Goal: Task Accomplishment & Management: Manage account settings

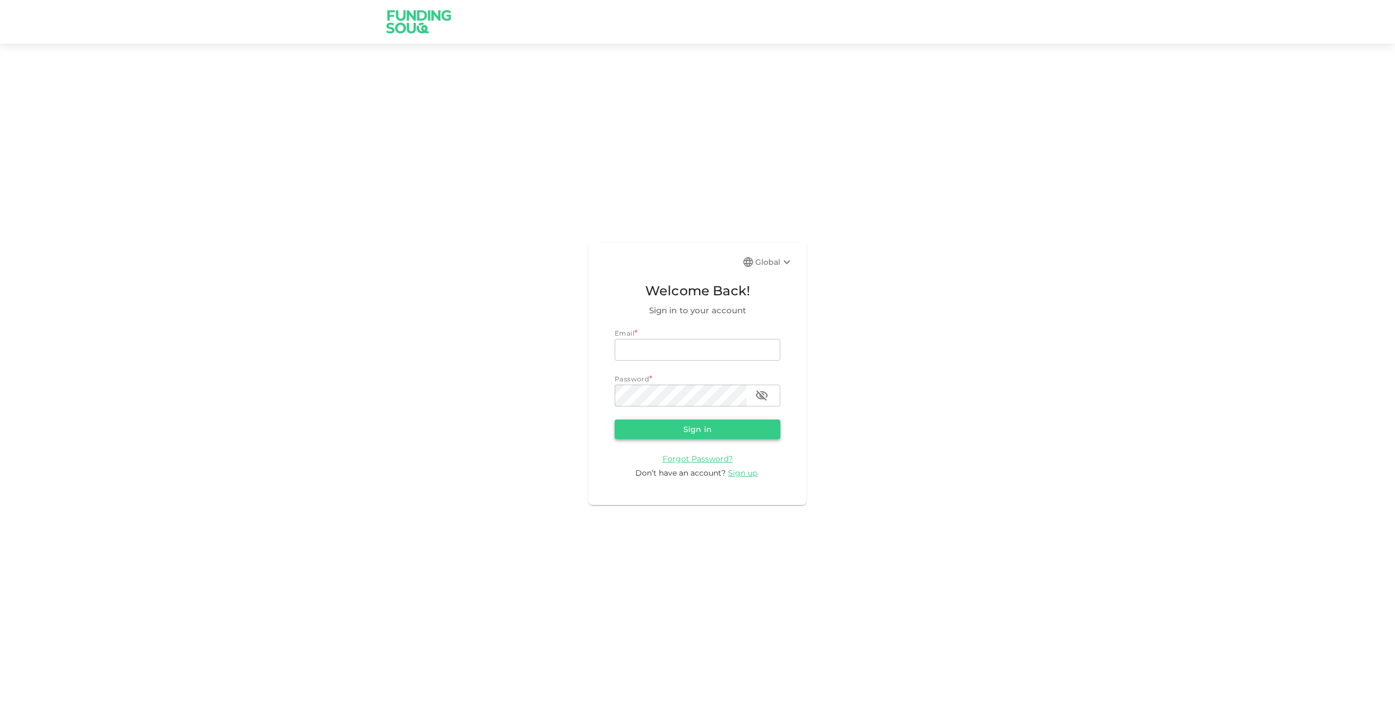
type input "[EMAIL_ADDRESS][DOMAIN_NAME]"
click at [690, 430] on button "Sign in" at bounding box center [697, 429] width 166 height 20
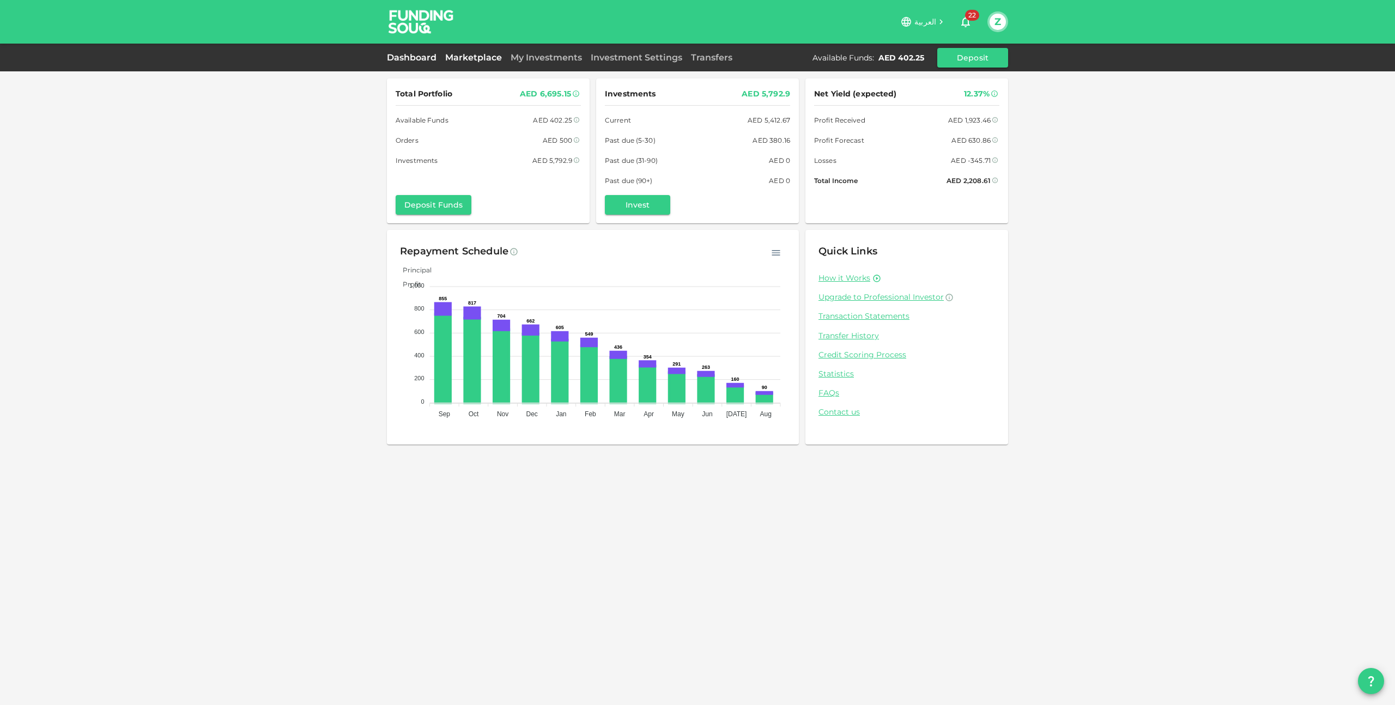
click at [466, 55] on link "Marketplace" at bounding box center [473, 57] width 65 height 10
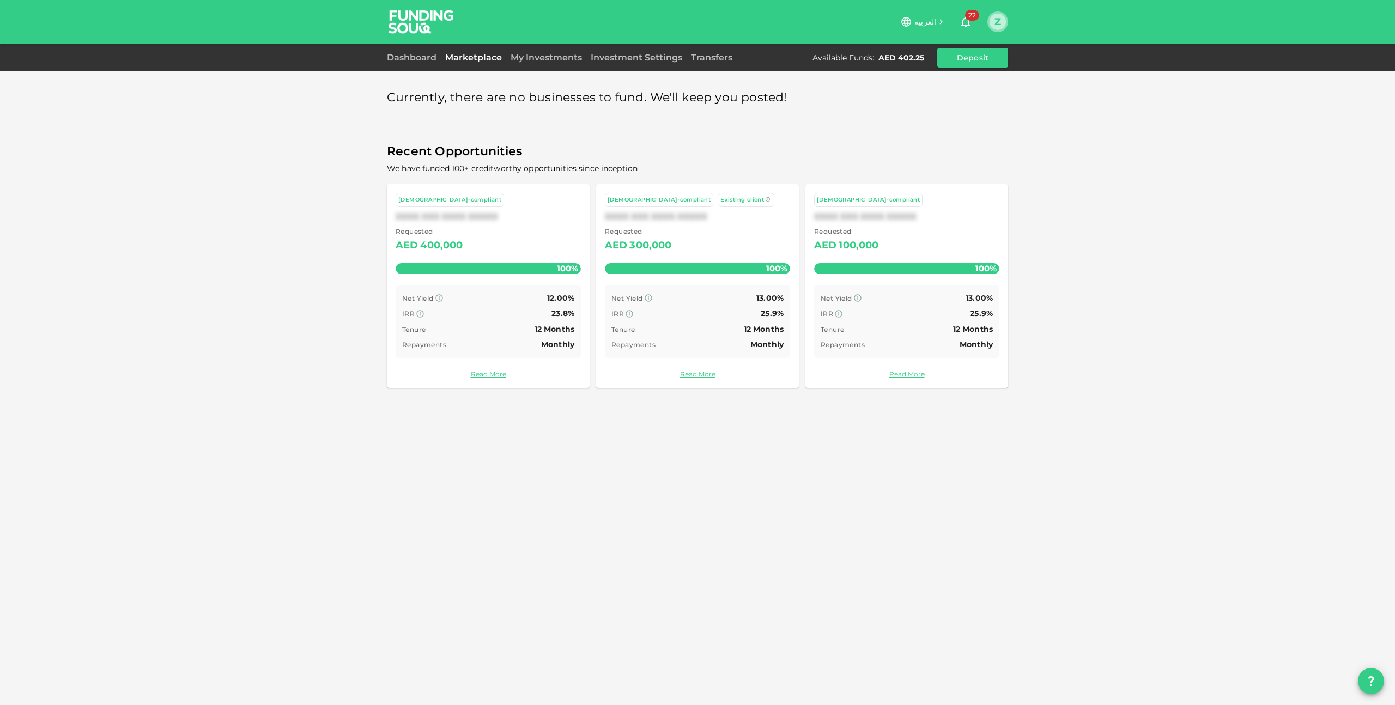
click at [995, 21] on button "Z" at bounding box center [997, 22] width 16 height 16
click at [1088, 152] on div at bounding box center [697, 352] width 1395 height 705
click at [545, 55] on link "My Investments" at bounding box center [546, 57] width 80 height 10
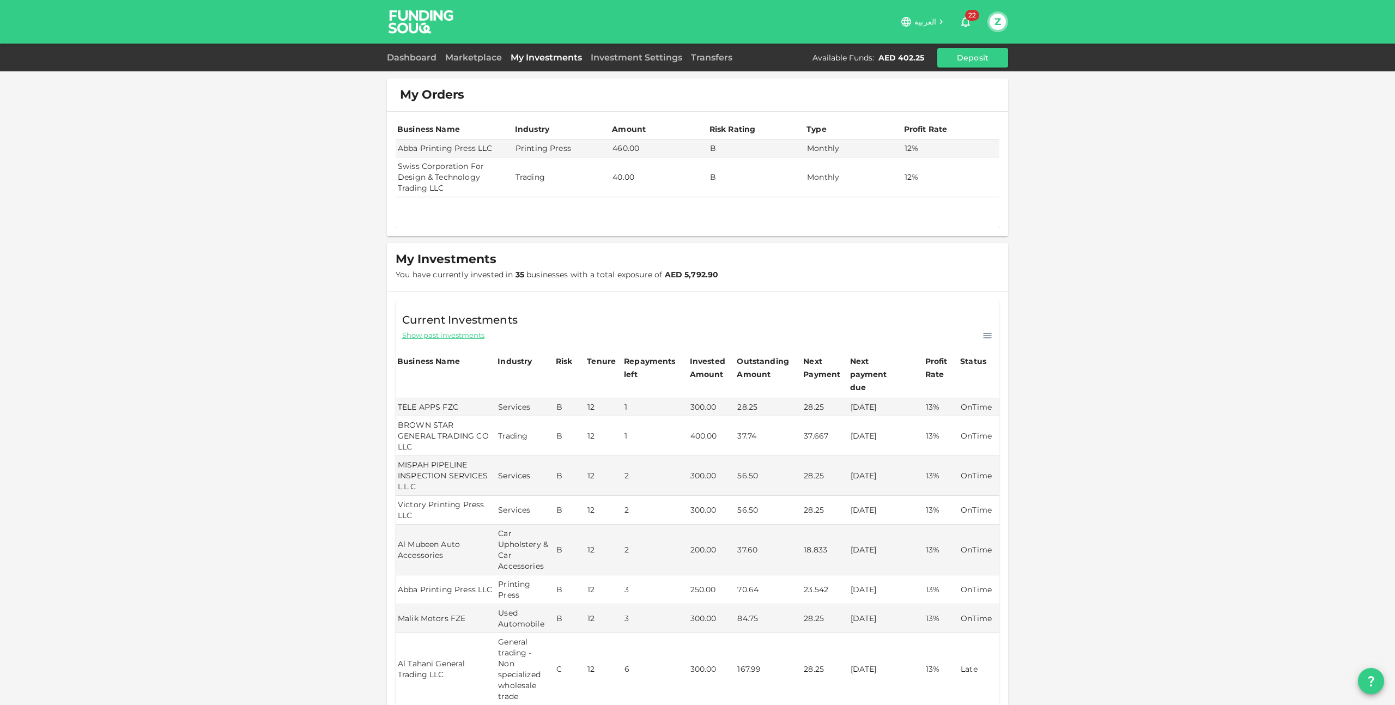
click at [403, 68] on div "Dashboard Marketplace My Investments Investment Settings Transfers Available Fu…" at bounding box center [697, 58] width 1395 height 28
click at [403, 62] on link "Dashboard" at bounding box center [414, 57] width 54 height 10
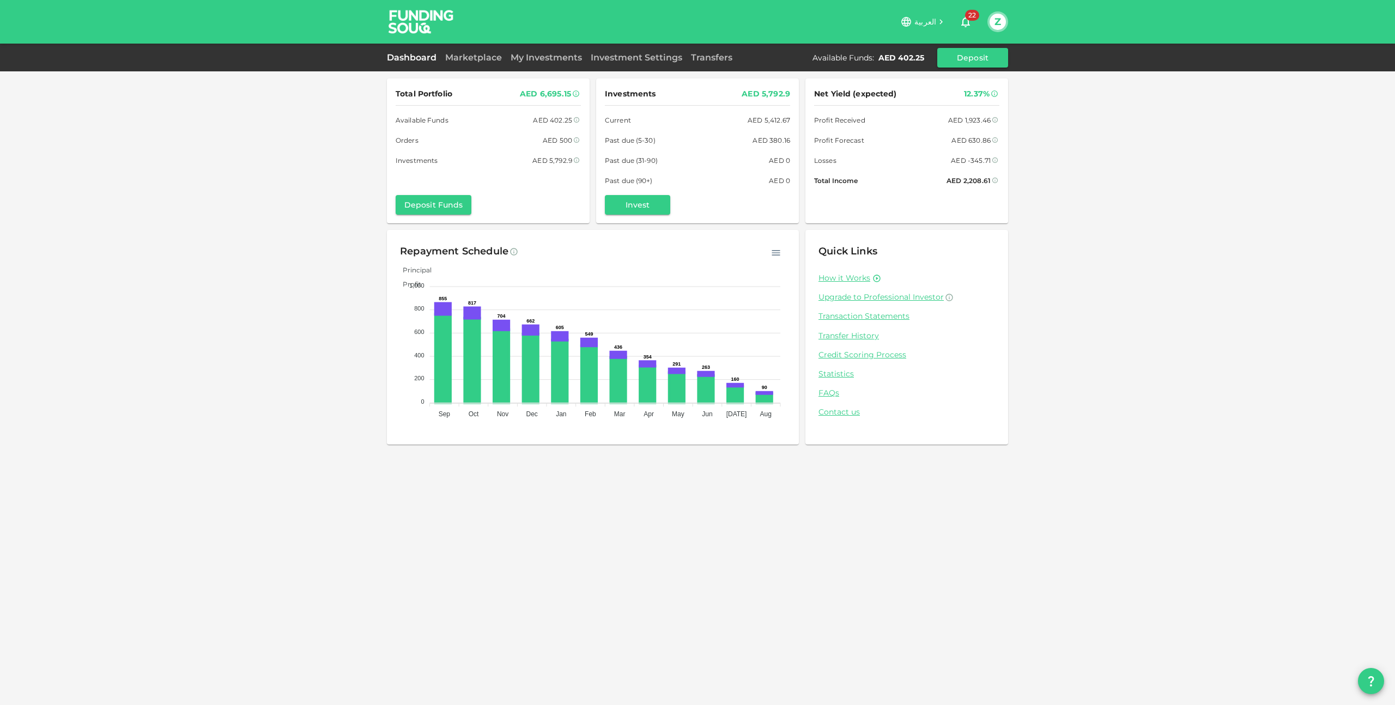
click at [1000, 20] on button "Z" at bounding box center [997, 22] width 16 height 16
click at [915, 105] on div "Sign Out" at bounding box center [926, 106] width 35 height 11
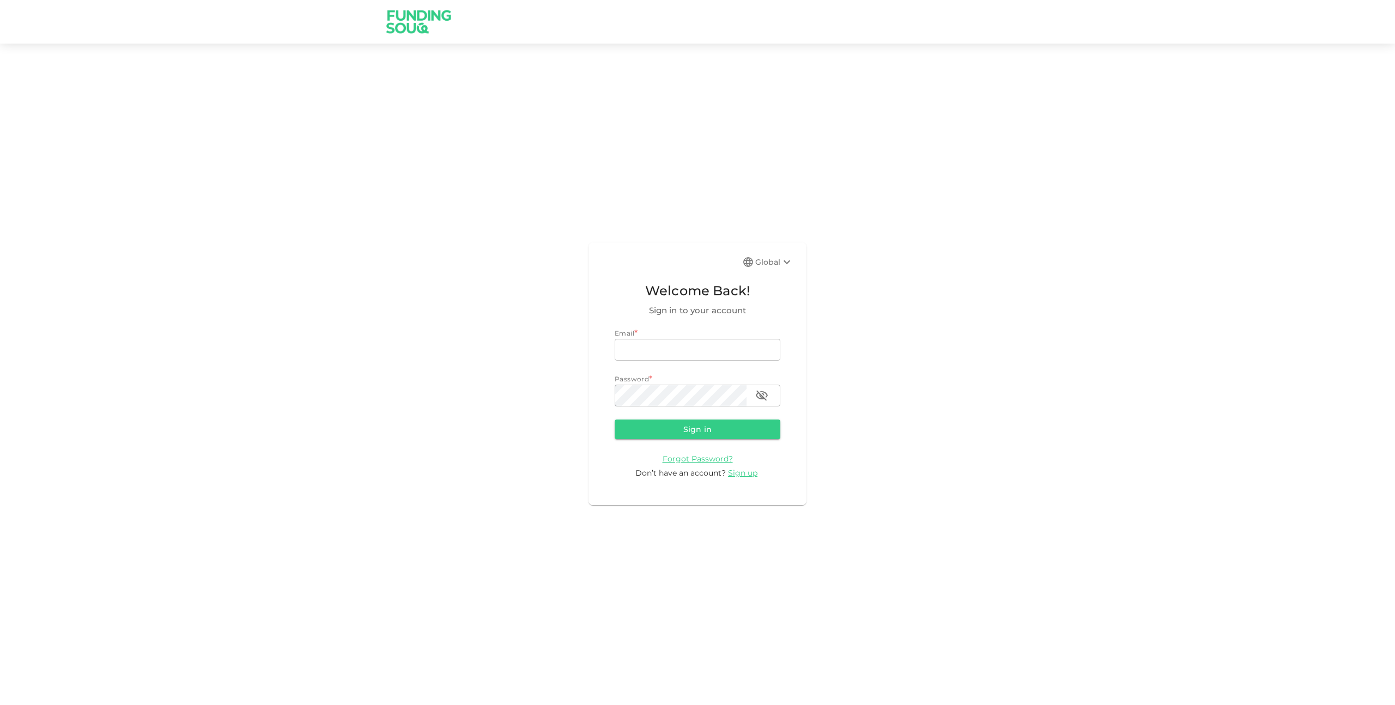
type input "[EMAIL_ADDRESS][DOMAIN_NAME]"
